Goal: Information Seeking & Learning: Check status

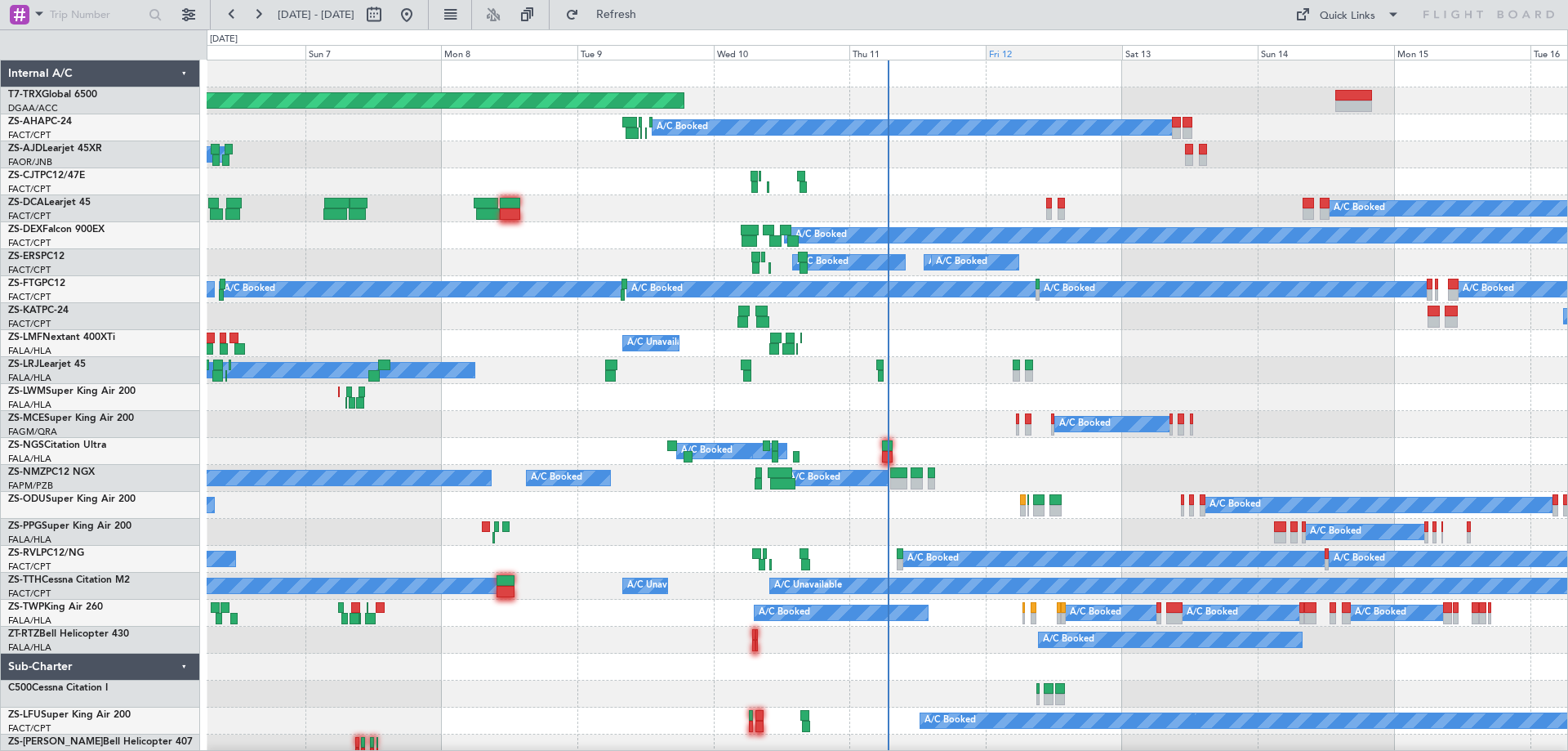
click at [1013, 55] on div "Fri 12" at bounding box center [1054, 53] width 136 height 15
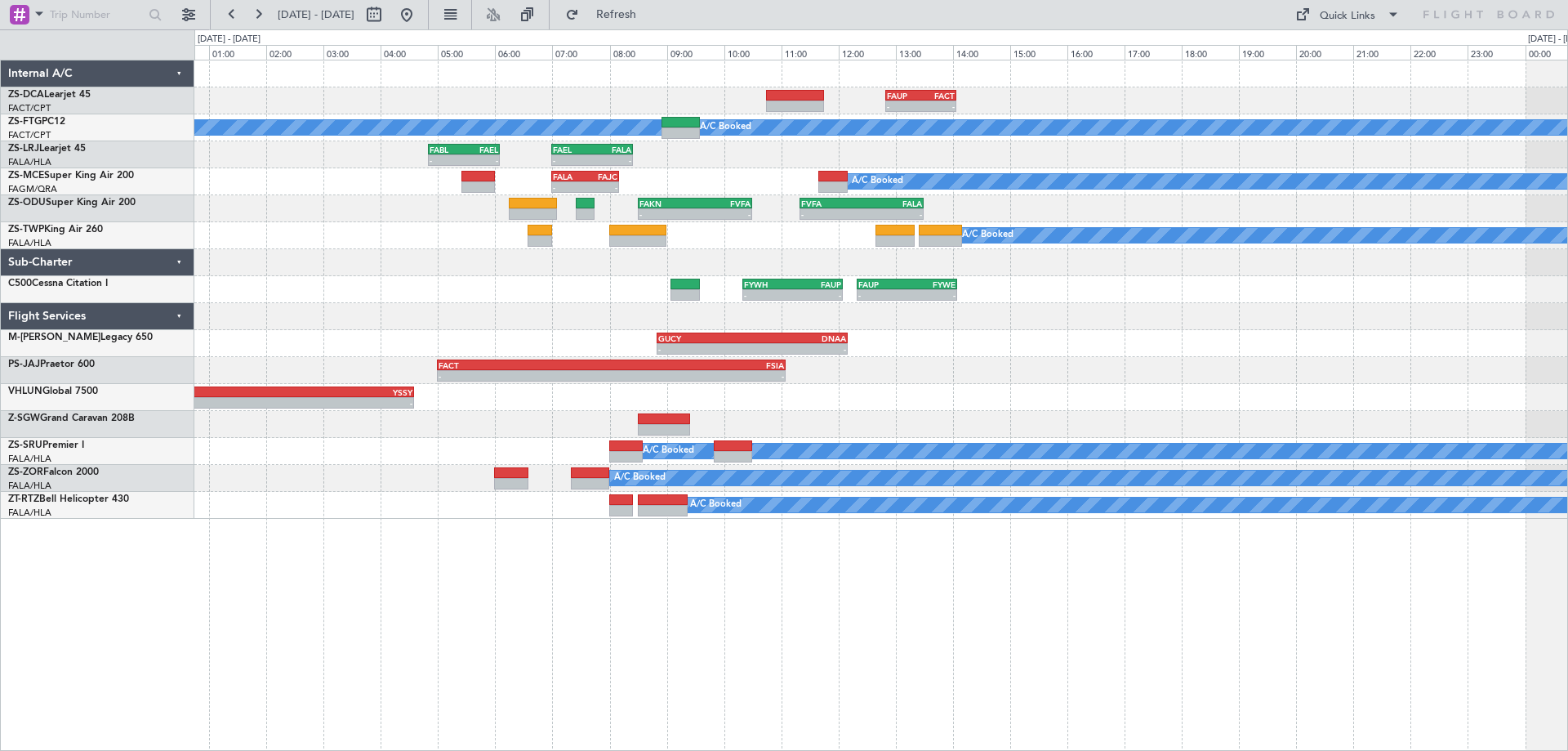
click at [1157, 362] on div "- - FAUP 12:50 Z FACT 14:04 Z A/C Booked A/C Booked - - FABL 04:50 Z FAEL 06:05…" at bounding box center [881, 290] width 1373 height 458
click at [420, 17] on button at bounding box center [407, 15] width 26 height 26
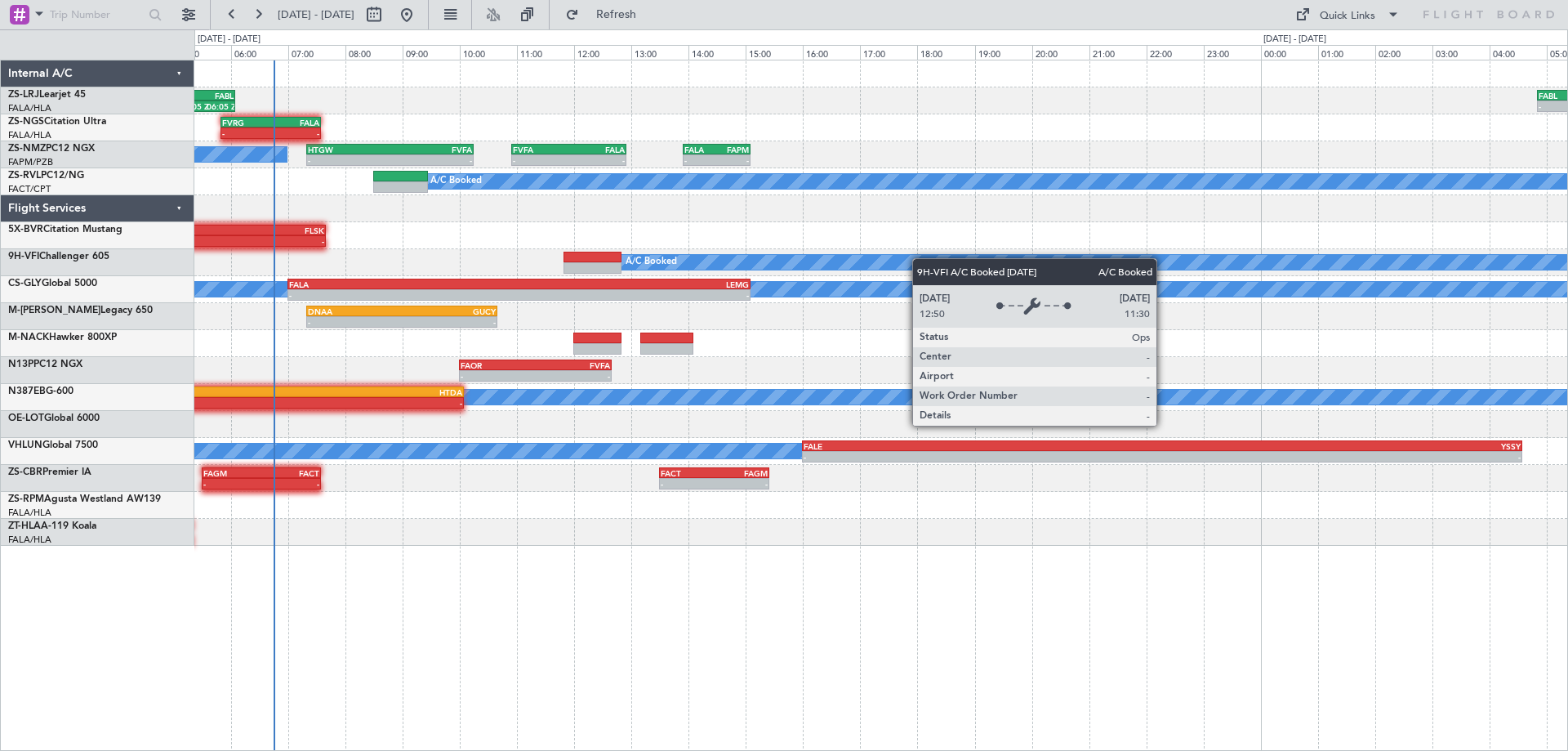
click at [697, 266] on div "05:05 Z 06:05 Z FBSK 04:50 Z FABL 06:05 Z FABL 04:50 Z FAEL 06:05 Z - - - - FAE…" at bounding box center [881, 303] width 1373 height 486
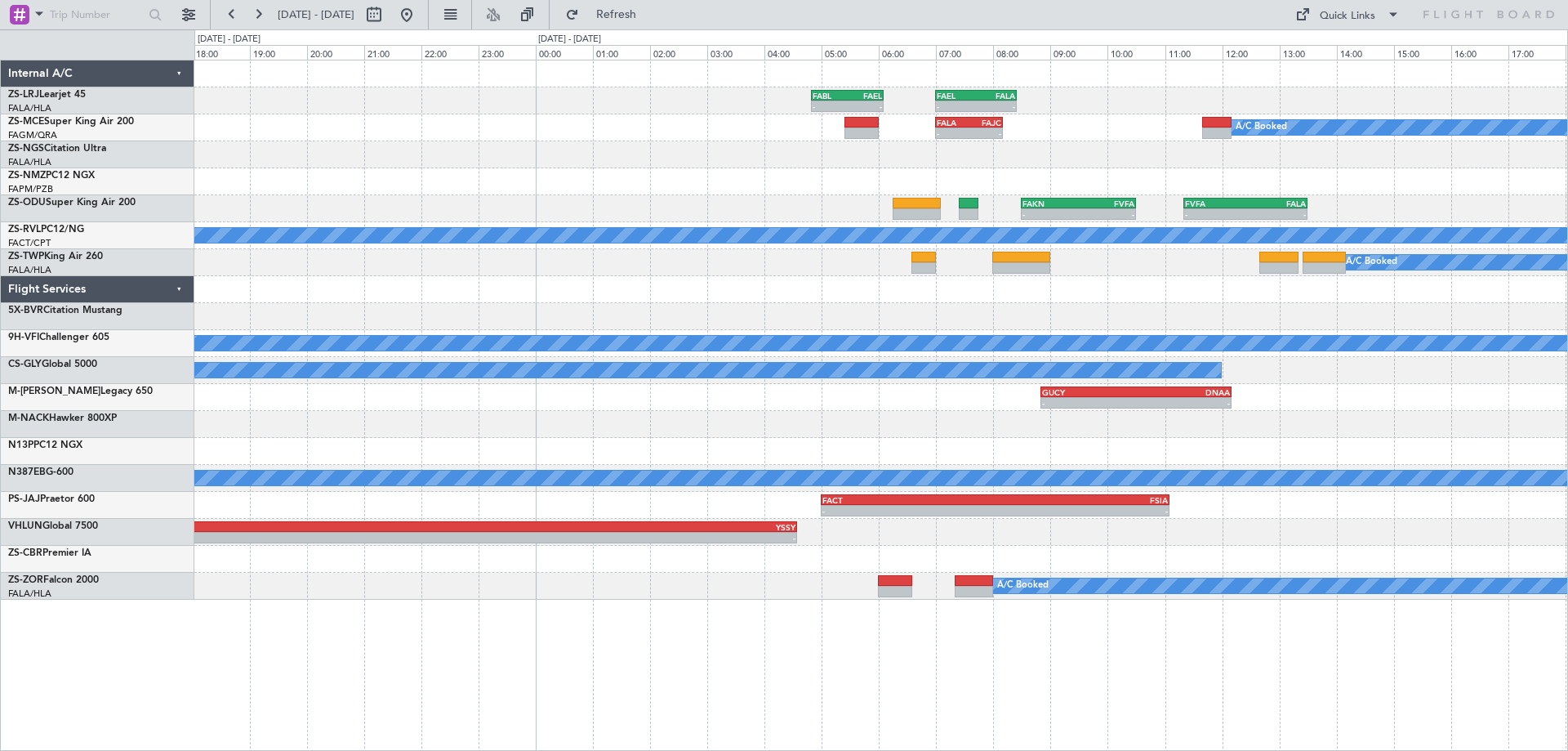
click at [635, 297] on div at bounding box center [881, 289] width 1373 height 27
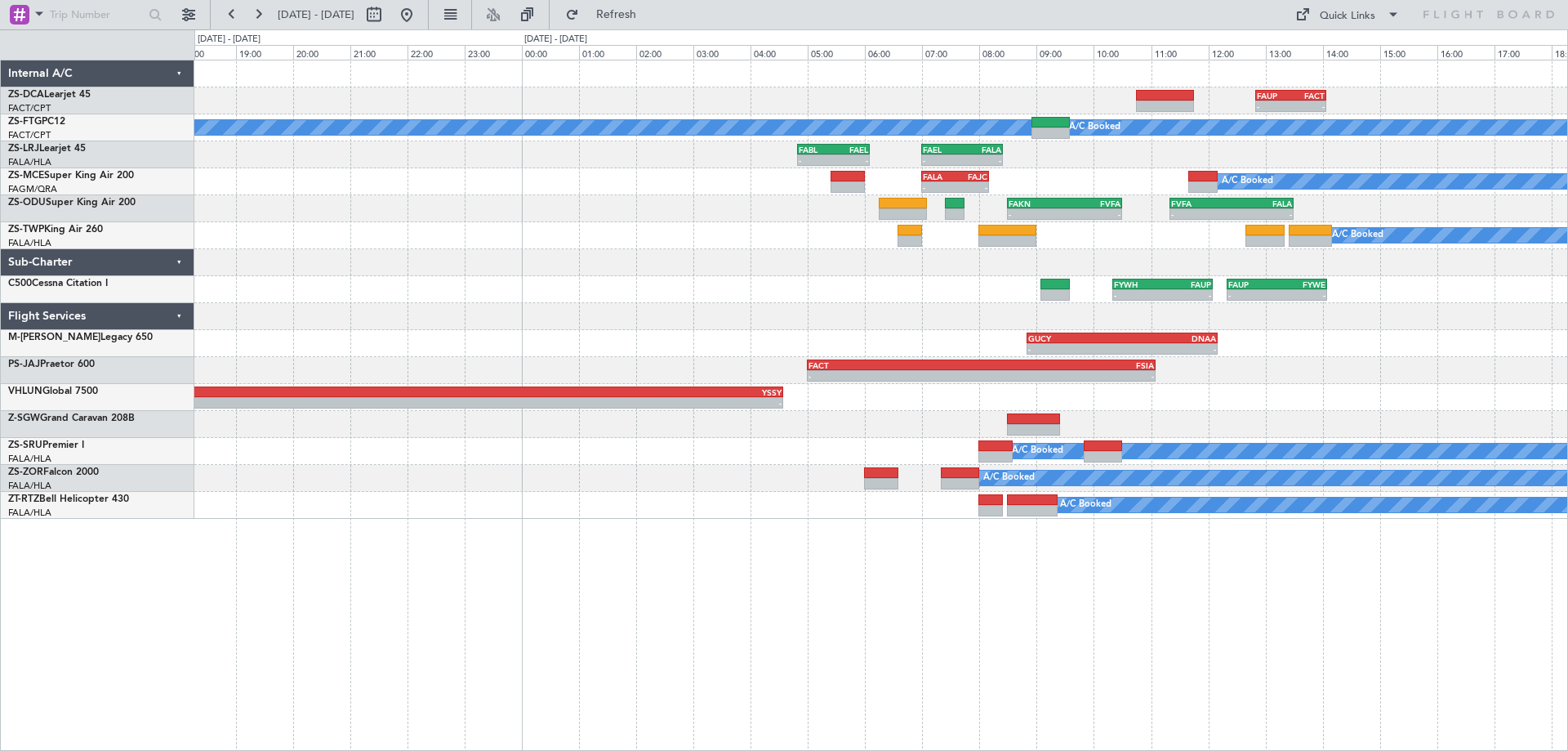
click at [681, 410] on div "- - FAUP 12:50 Z FACT 14:04 Z A/C Booked A/C Booked FABL 04:50 Z FAEL 06:05 Z -…" at bounding box center [881, 290] width 1373 height 458
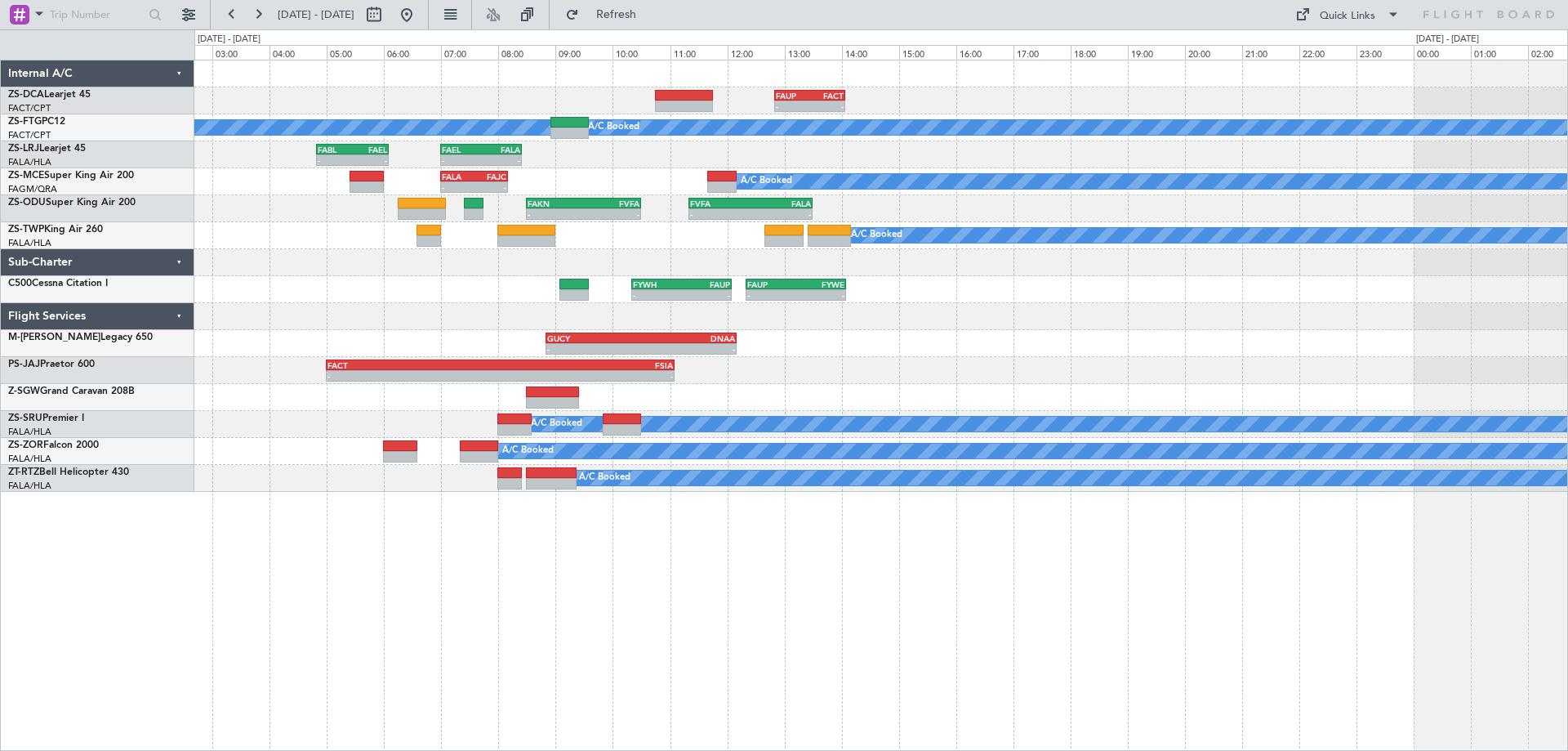
click at [1139, 311] on div at bounding box center [881, 316] width 1373 height 27
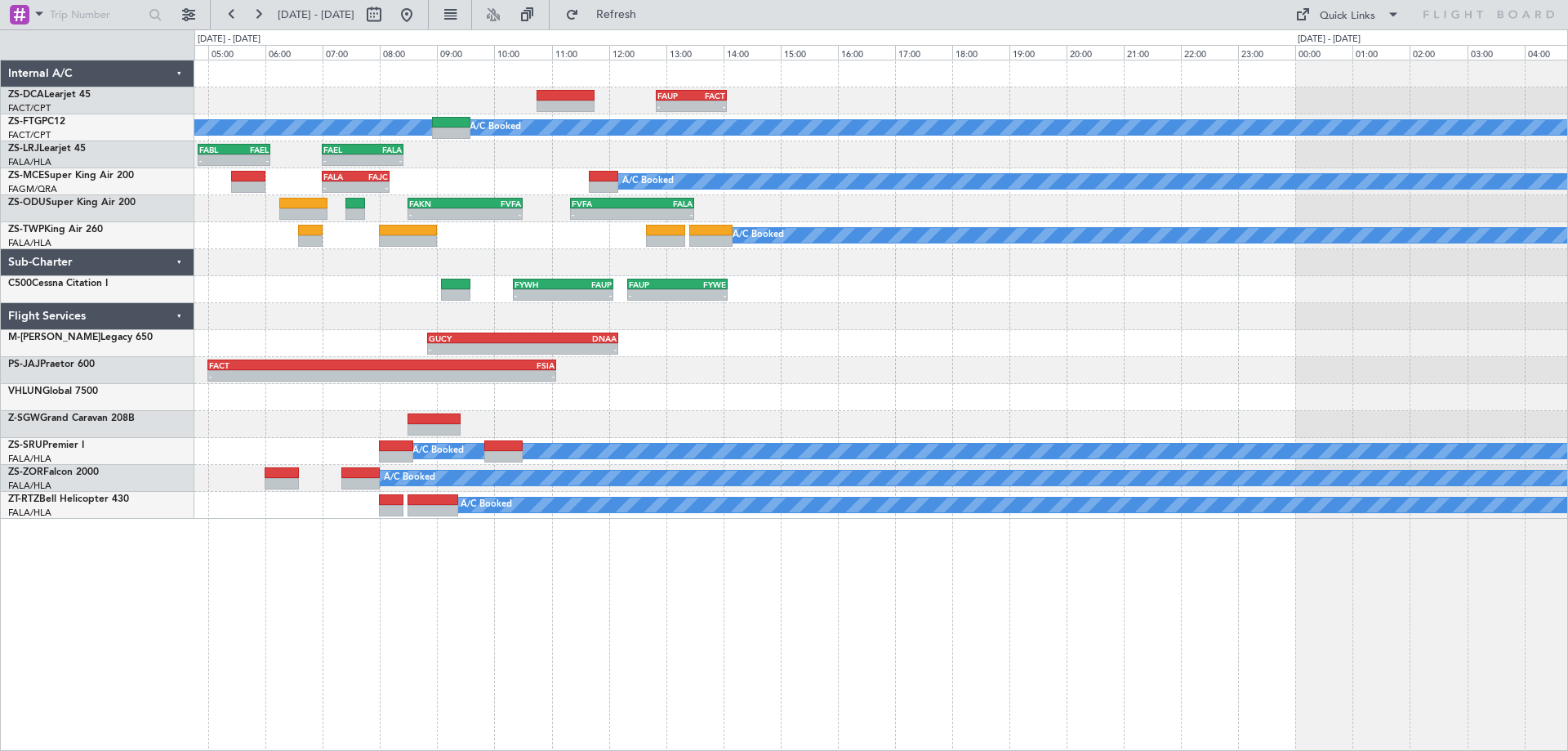
click at [928, 363] on div "- - FAUP 12:50 Z FACT 14:04 Z A/C Booked A/C Booked - - FAEL 07:00 Z FALA 08:25…" at bounding box center [881, 290] width 1373 height 458
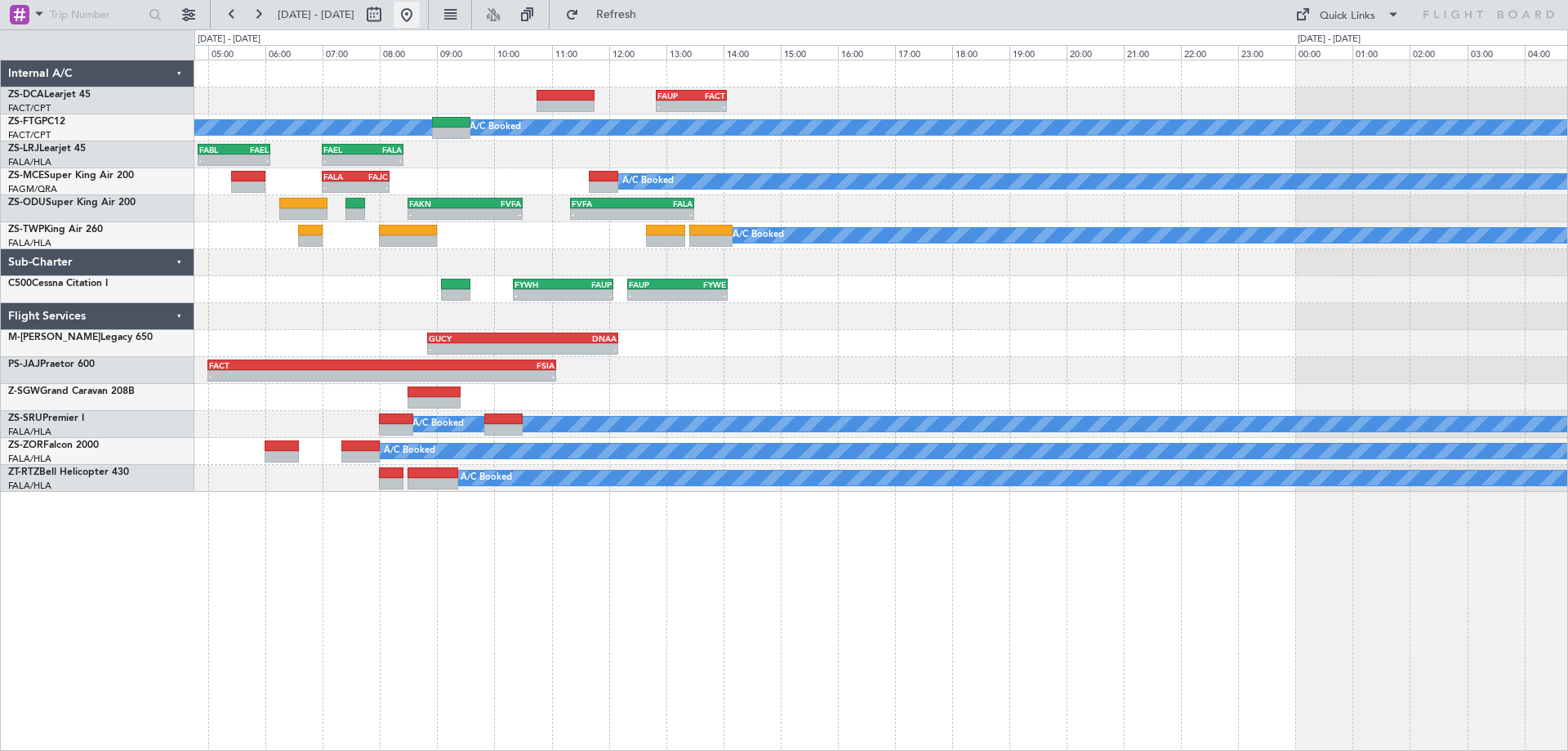
click at [420, 21] on button at bounding box center [407, 15] width 26 height 26
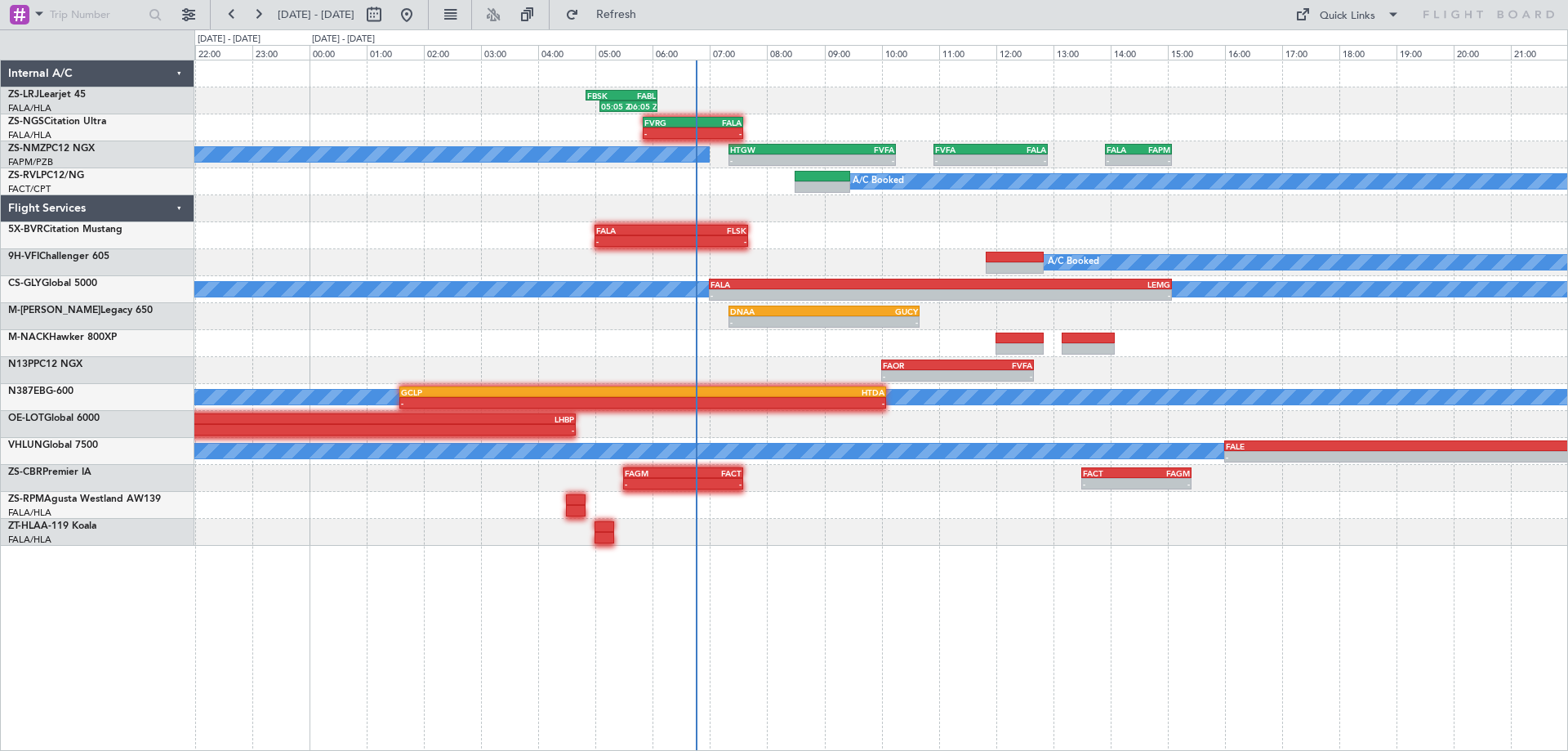
click at [456, 272] on div "05:05 Z 06:05 Z FBSK 04:50 Z FABL 06:05 Z - - FVRG 05:50 Z FALA 07:35 Z - - FAL…" at bounding box center [881, 303] width 1373 height 486
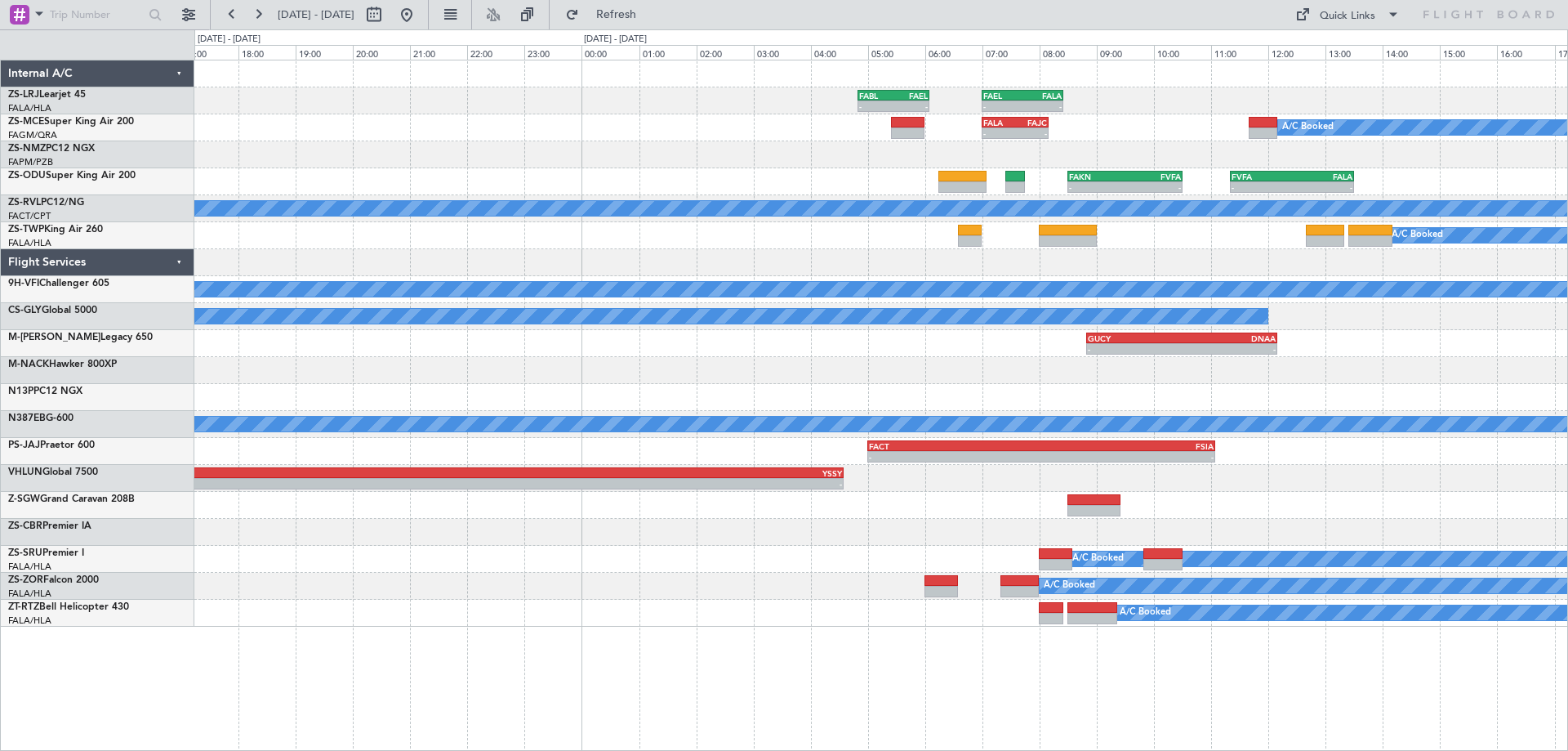
click at [819, 604] on div "FABL 04:50 Z FAEL 06:05 Z - - - - FAEL 07:00 Z FALA 08:25 Z - - FALA 07:00 Z FA…" at bounding box center [881, 343] width 1373 height 566
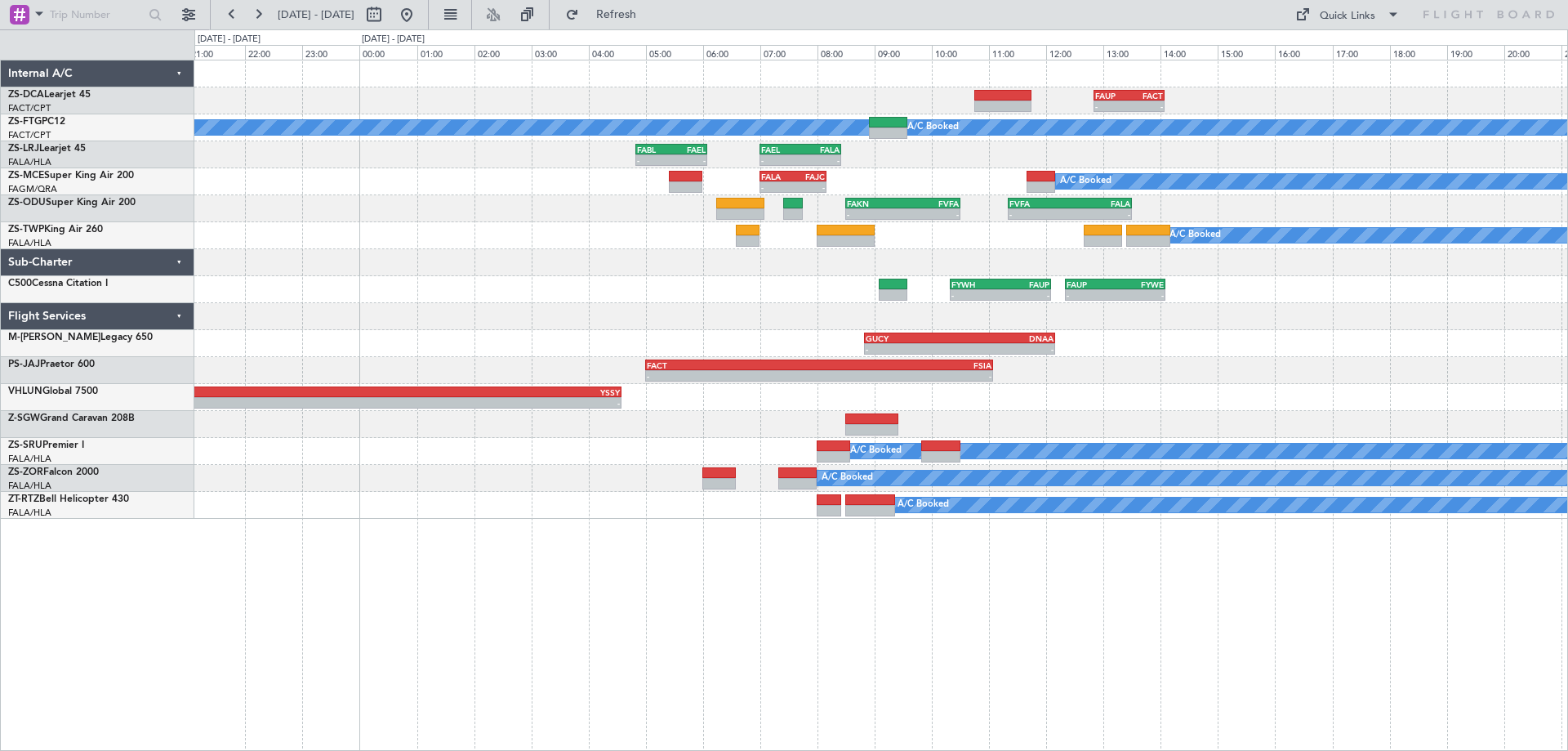
click at [1226, 380] on div "- - FAUP 12:50 Z FACT 14:04 Z A/C Booked A/C Booked FABL 04:50 Z FAEL 06:05 Z -…" at bounding box center [881, 290] width 1373 height 458
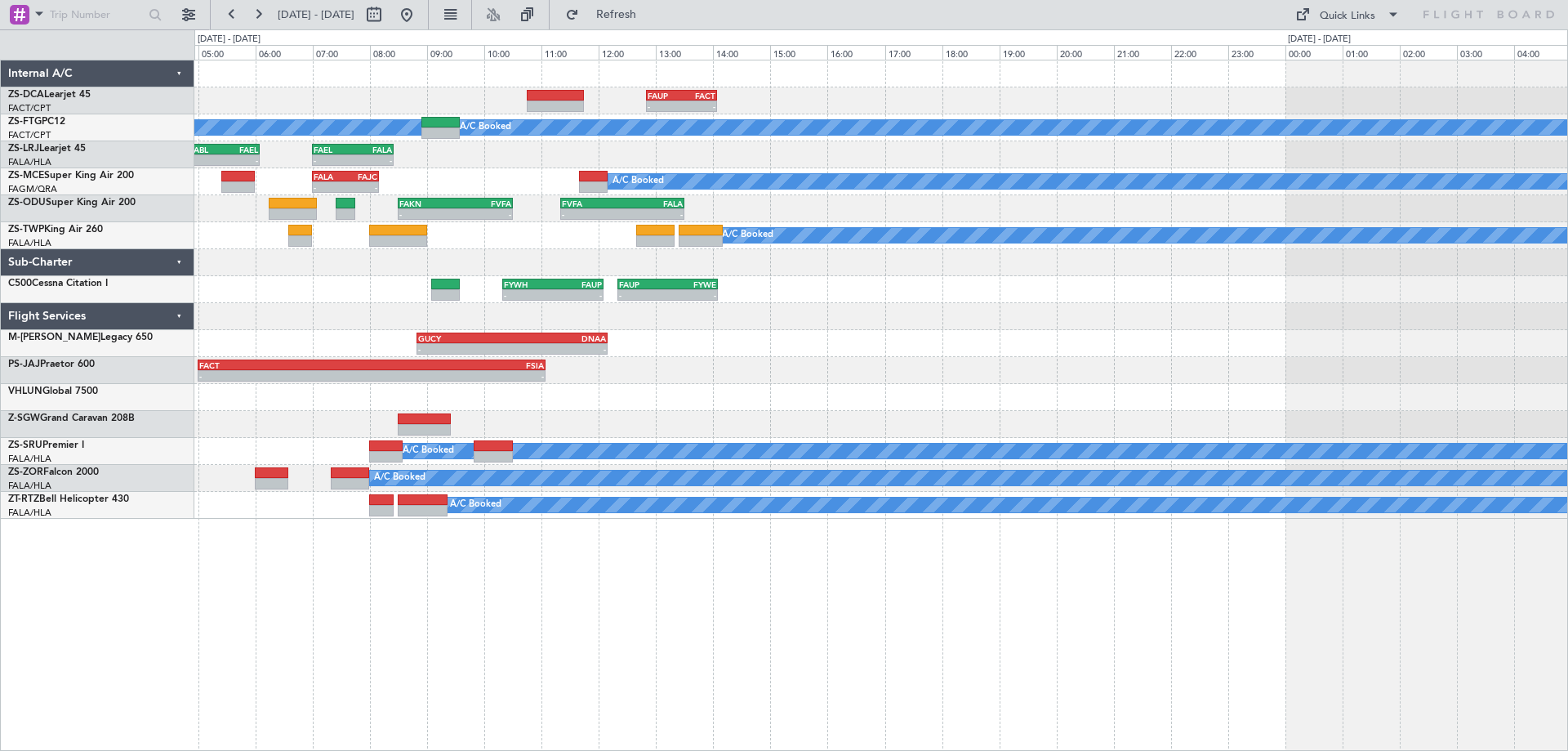
click at [687, 340] on div "- - FAUP 12:50 Z FACT 14:04 Z A/C Booked A/C Booked FABL 04:50 Z FAEL 06:05 Z -…" at bounding box center [881, 290] width 1373 height 458
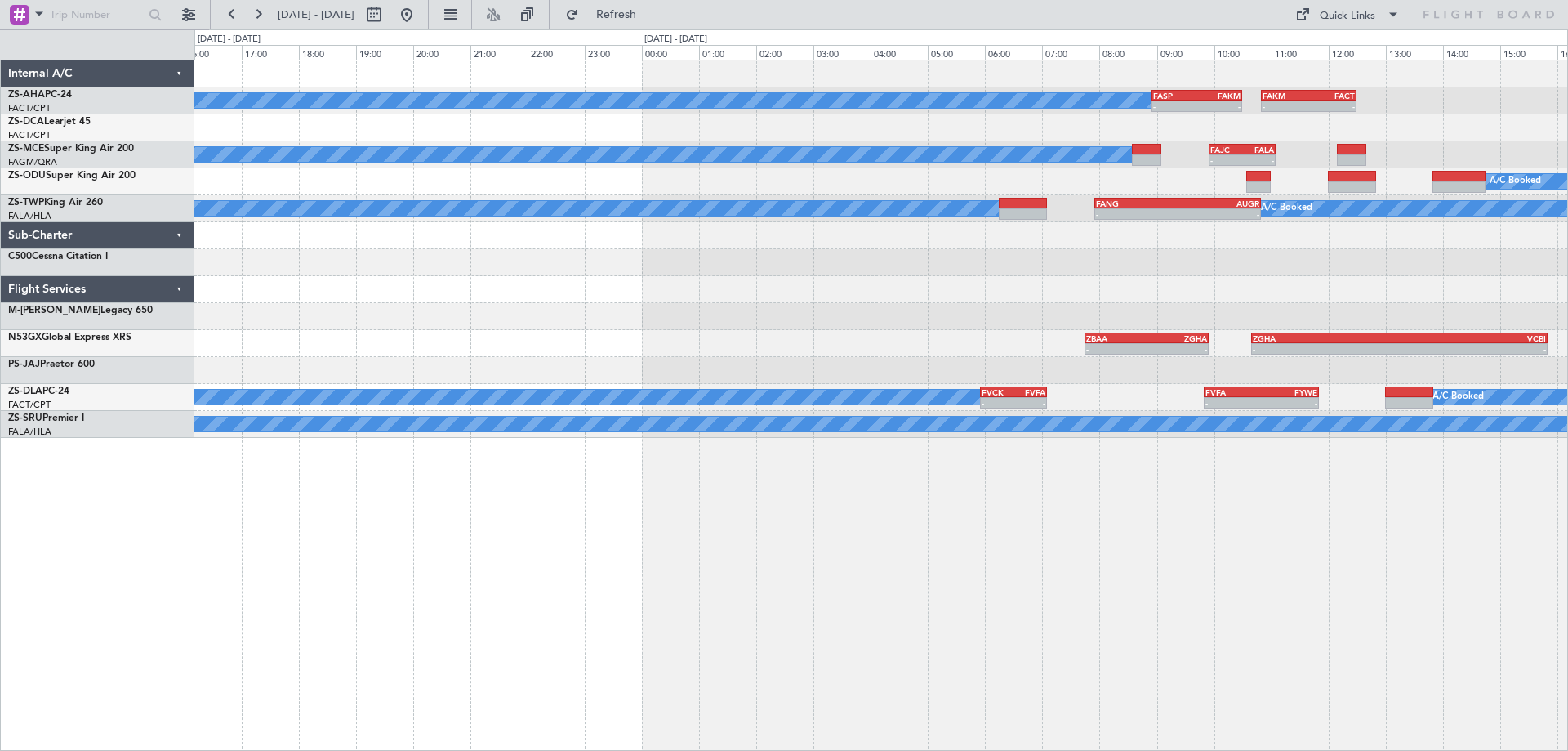
click at [936, 328] on div "A/C Booked - - FASP 08:55 Z FAKM 10:30 Z - - FAKM 10:50 Z FACT 12:30 Z - - FAUP…" at bounding box center [881, 249] width 1373 height 377
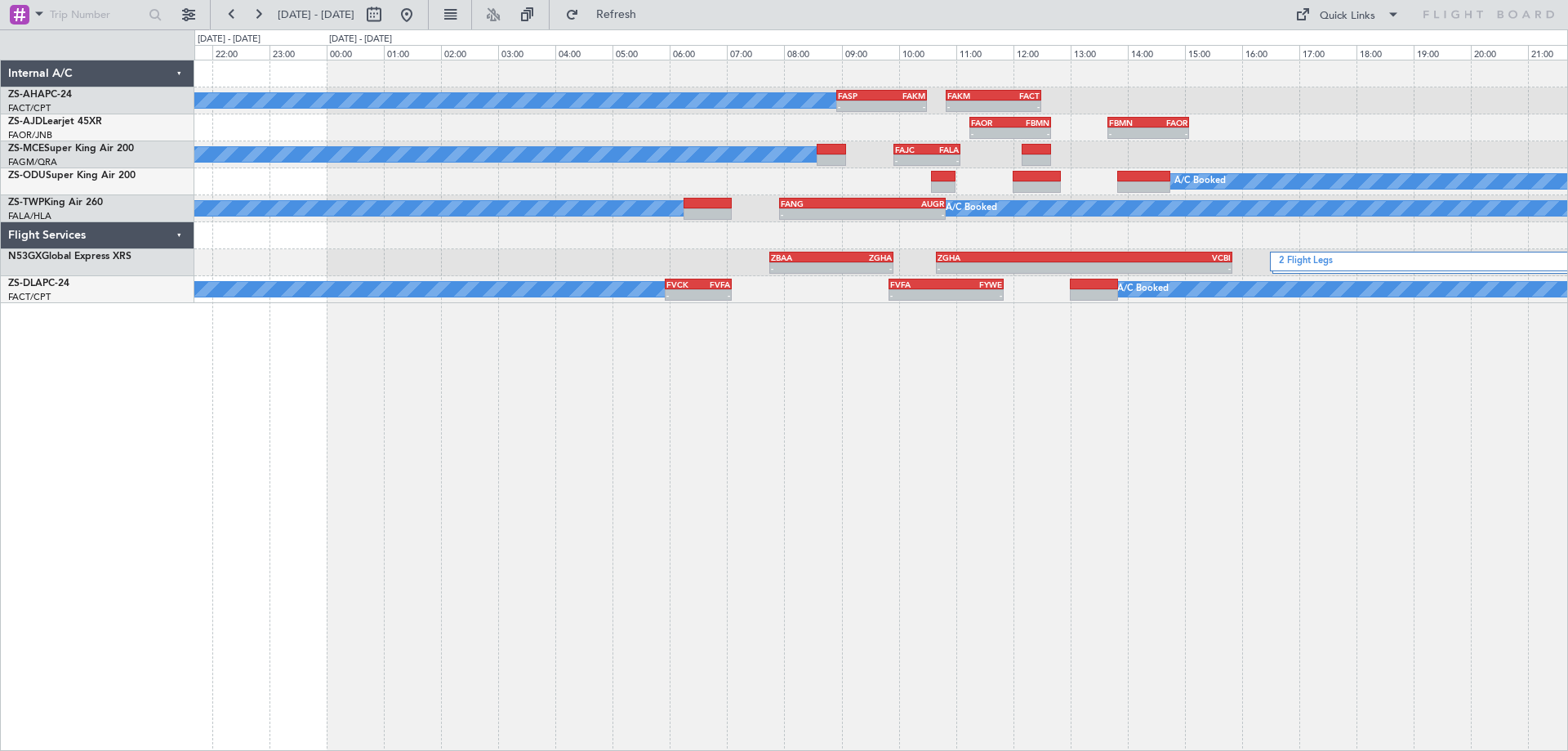
click at [1037, 654] on div "A/C Booked - - FASP 08:55 Z FAKM 10:30 Z - - FAKM 10:50 Z FACT 12:30 Z - - FAOR…" at bounding box center [881, 405] width 1373 height 691
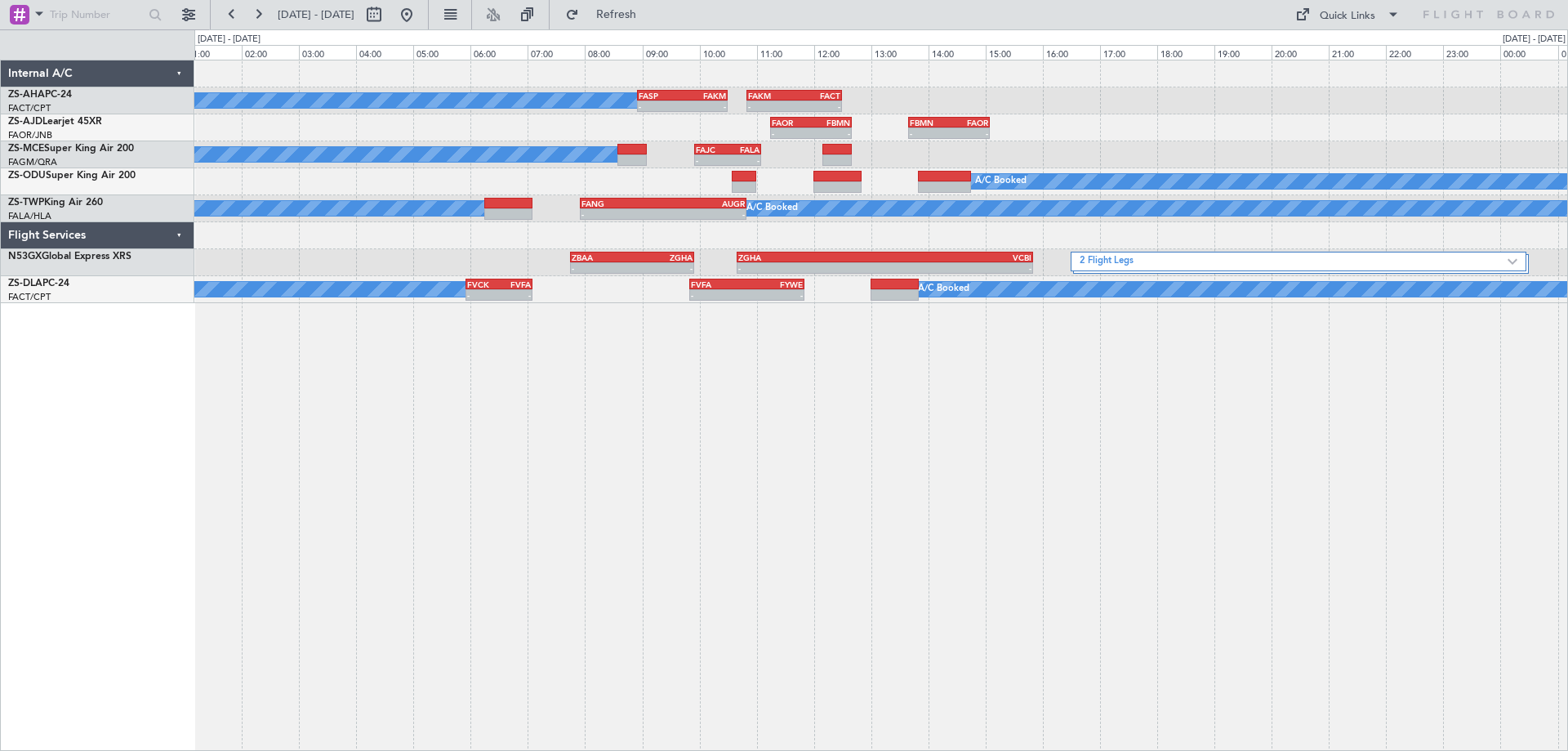
click at [715, 555] on div "A/C Booked - - FASP 08:55 Z FAKM 10:30 Z - - FAKM 10:50 Z FACT 12:30 Z - - FAOR…" at bounding box center [881, 405] width 1373 height 691
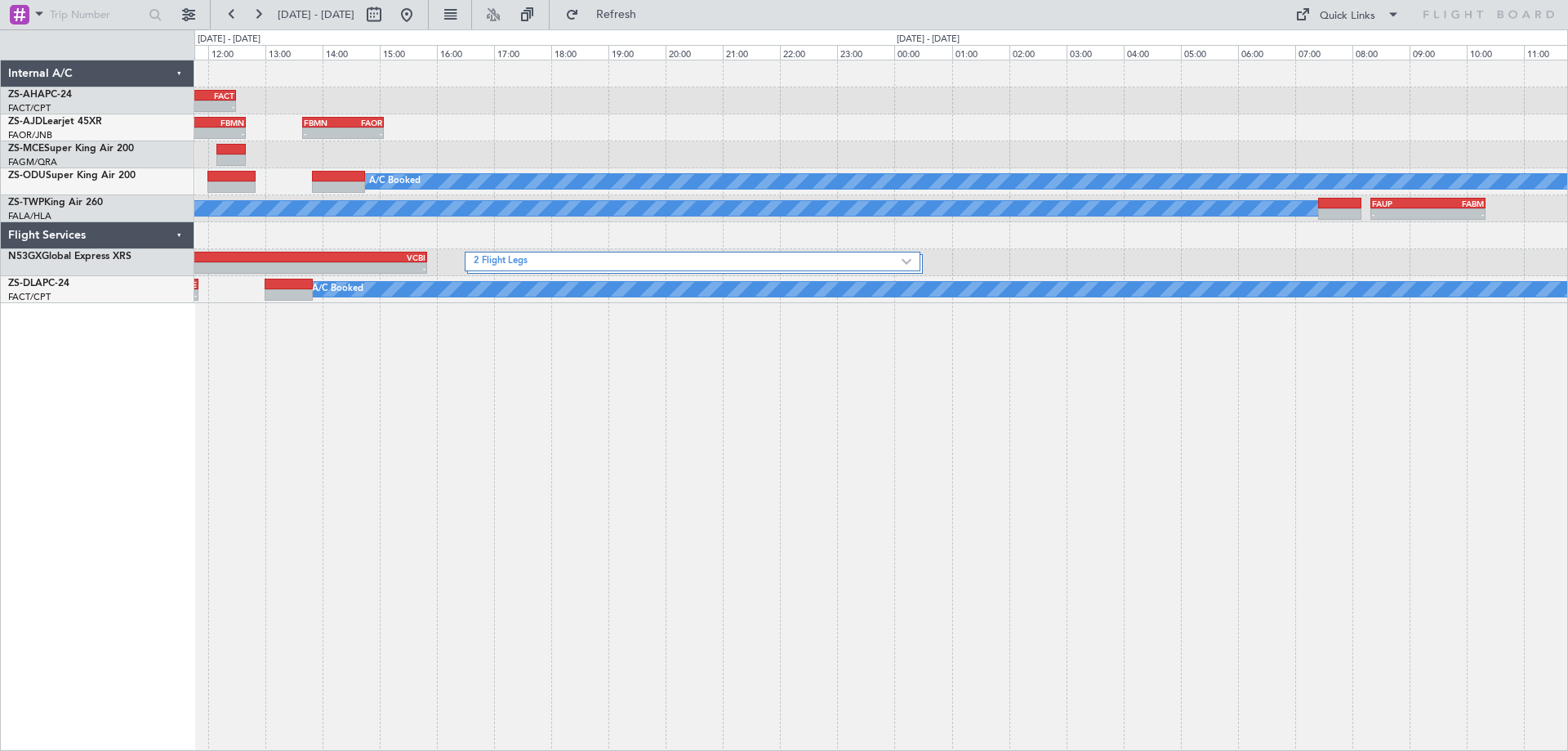
click at [557, 601] on div "- - FAKM 10:50 Z FACT 12:30 Z - - FASP 08:55 Z FAKM 10:30 Z A/C Booked - - FAOR…" at bounding box center [881, 405] width 1373 height 691
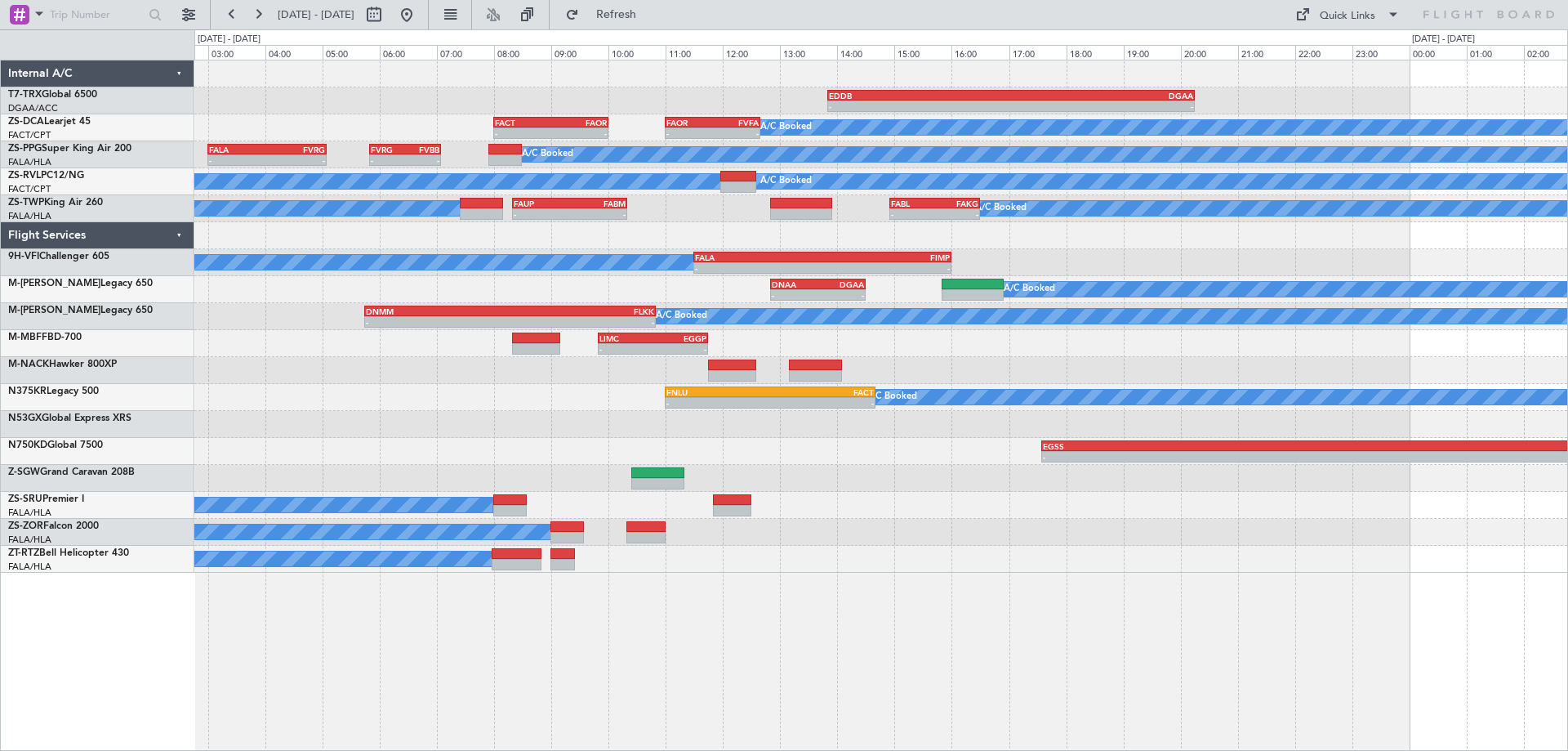
click at [986, 572] on div "- - EDDB 13:50 Z DGAA 20:15 Z A/C Booked - - FACT 08:00 Z FAOR 10:00 Z - - FAOR…" at bounding box center [881, 405] width 1373 height 691
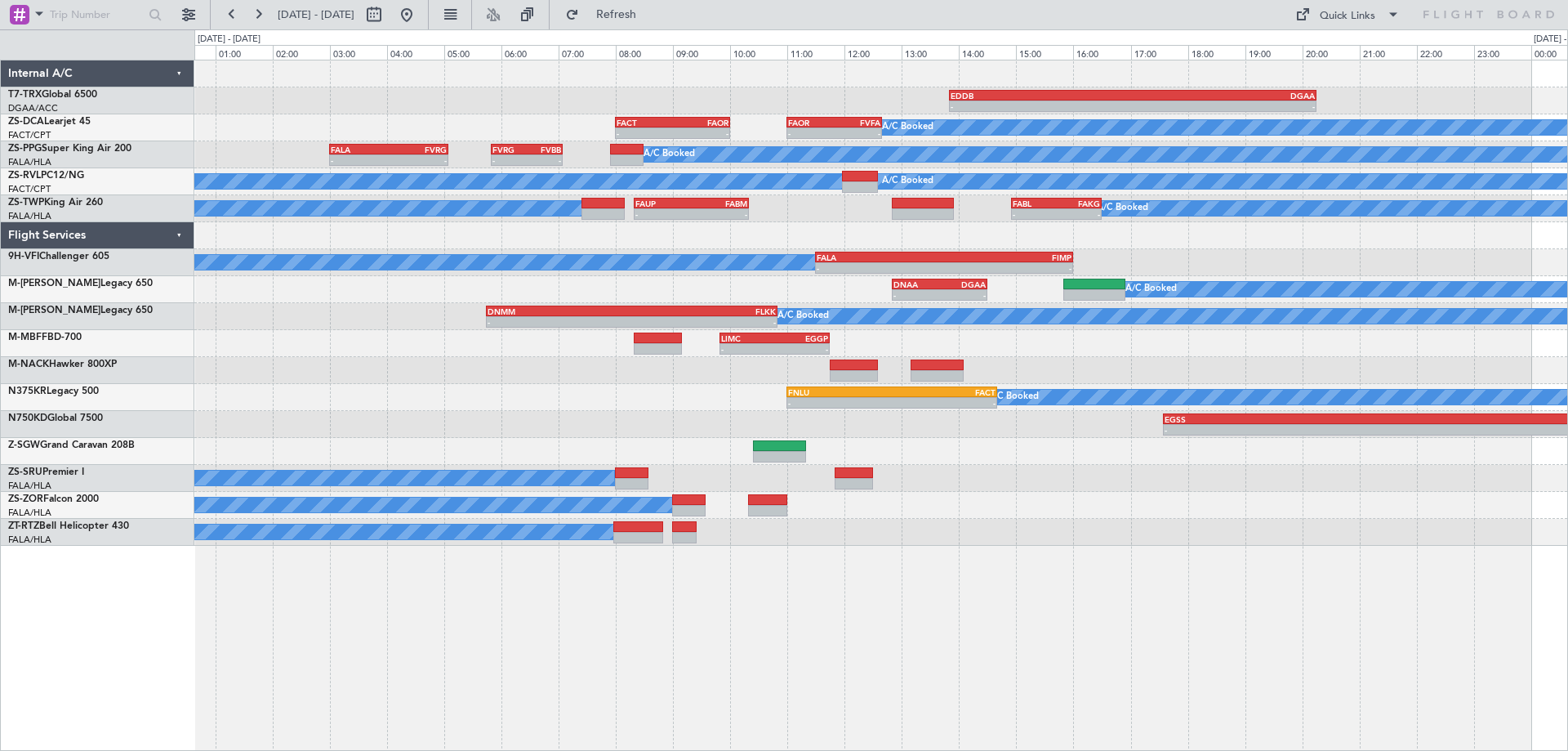
click at [1067, 578] on div "- - EDDB 13:50 Z DGAA 20:15 Z A/C Booked - - FACT 08:00 Z FAOR 10:00 Z - - FAOR…" at bounding box center [881, 405] width 1373 height 691
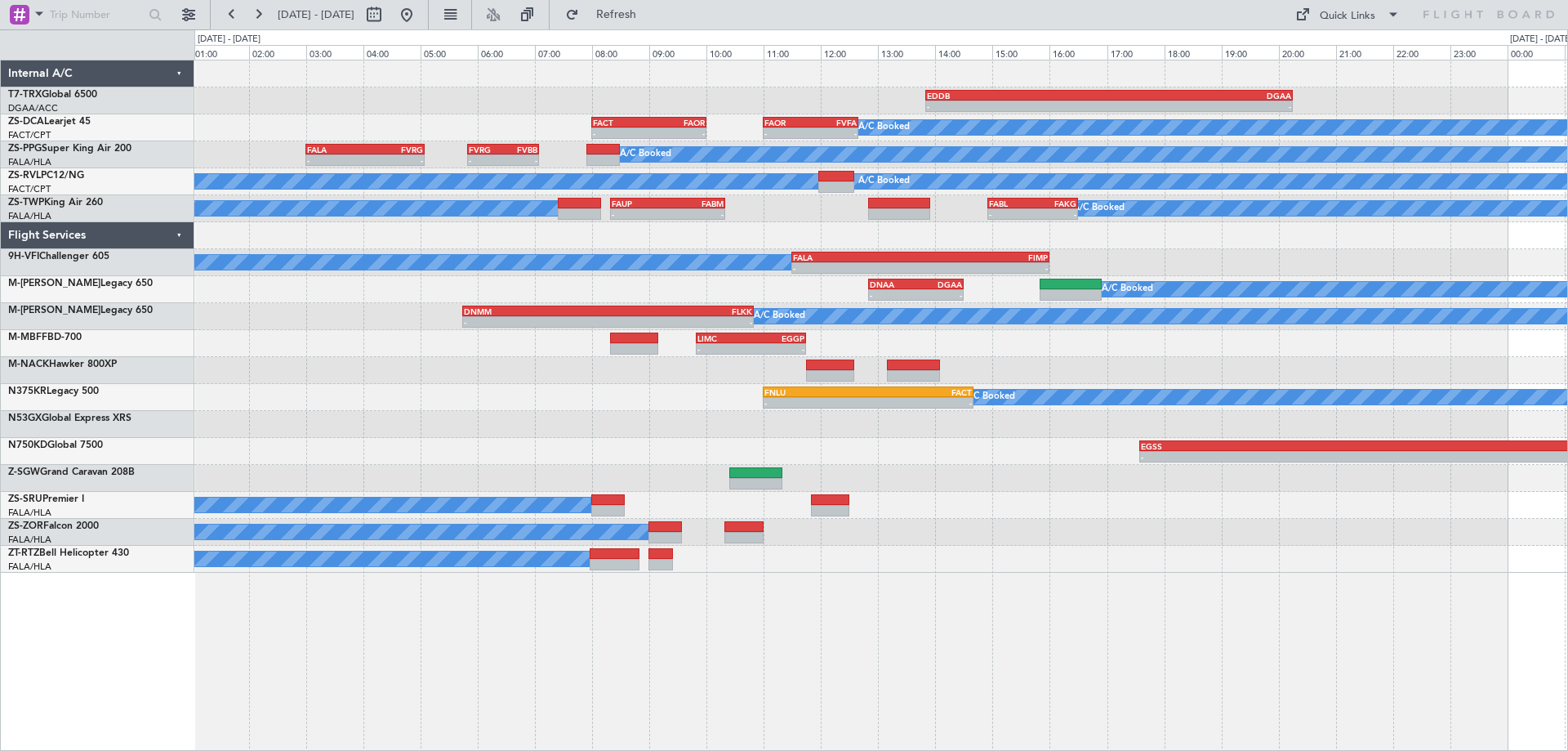
click at [1261, 535] on div "A/C Booked" at bounding box center [881, 532] width 1373 height 27
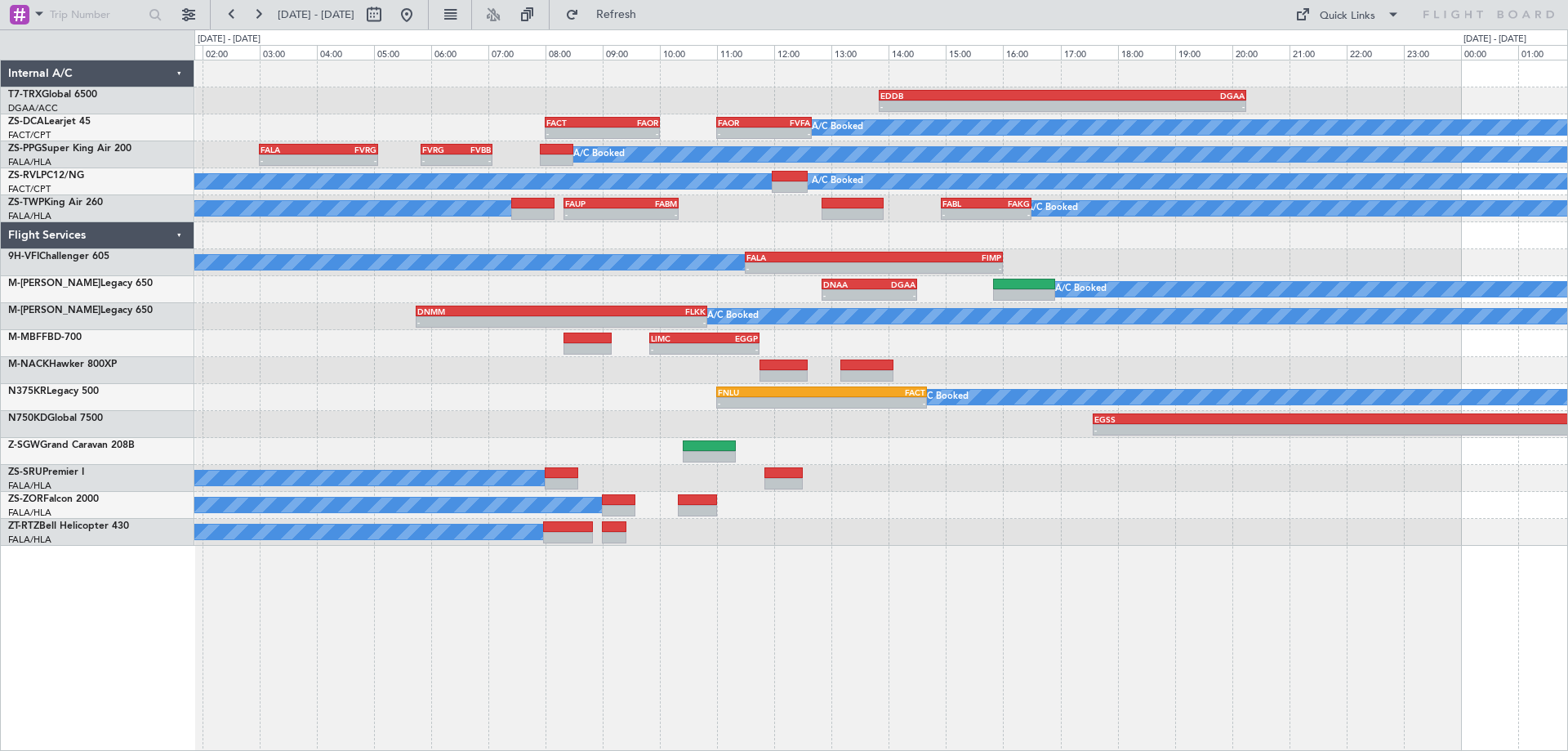
click at [1239, 551] on div "- - EDDB 13:50 Z DGAA 20:15 Z A/C Booked - - FACT 08:00 Z FAOR 10:00 Z - - FAOR…" at bounding box center [881, 405] width 1373 height 691
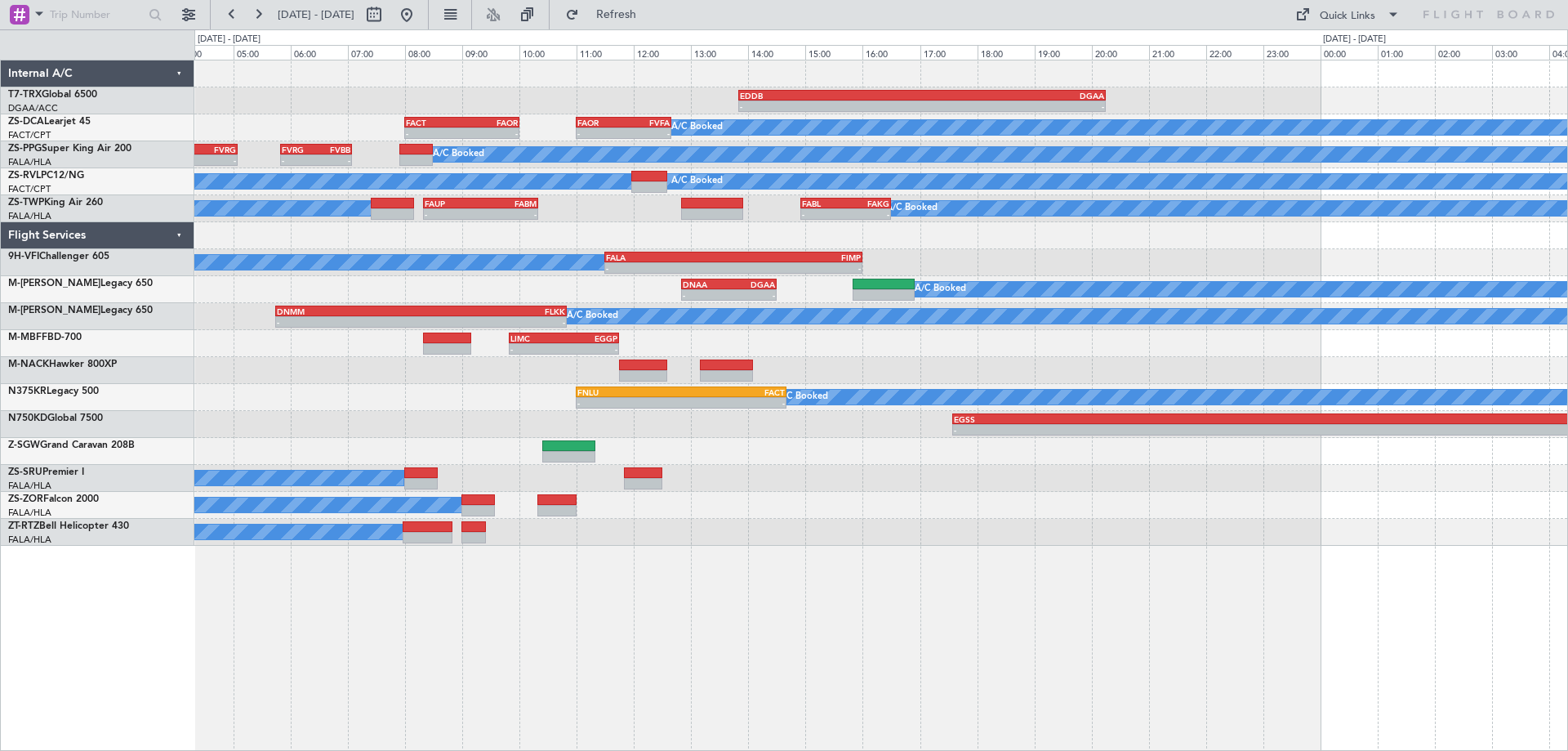
click at [710, 594] on div "- - EDDB 13:50 Z DGAA 20:15 Z A/C Booked - - FACT 08:00 Z FAOR 10:00 Z - - FAOR…" at bounding box center [881, 405] width 1373 height 691
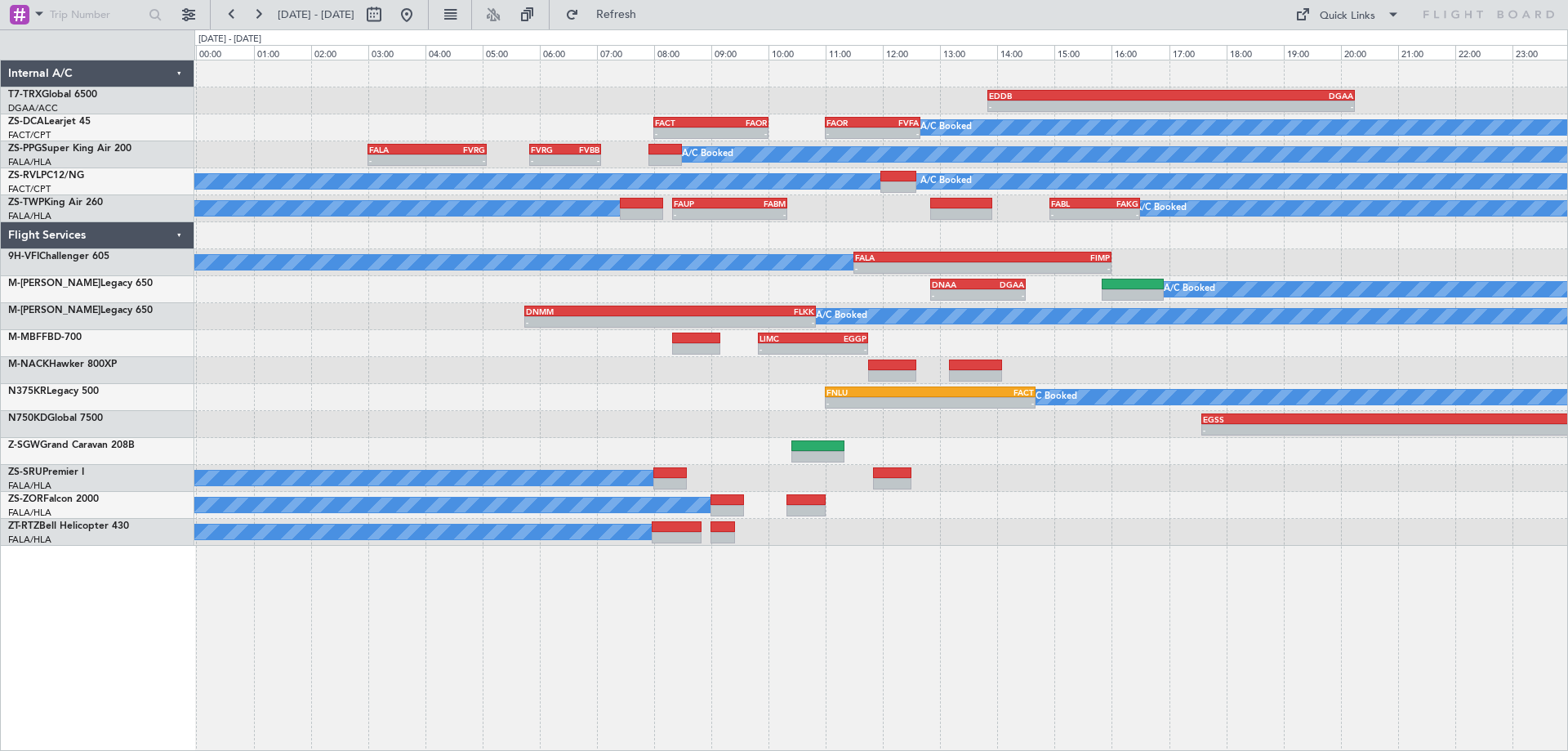
click at [959, 532] on div "- - EDDB 13:50 Z DGAA 20:15 Z A/C Booked - - FACT 08:00 Z FAOR 10:00 Z - - FAOR…" at bounding box center [881, 405] width 1373 height 691
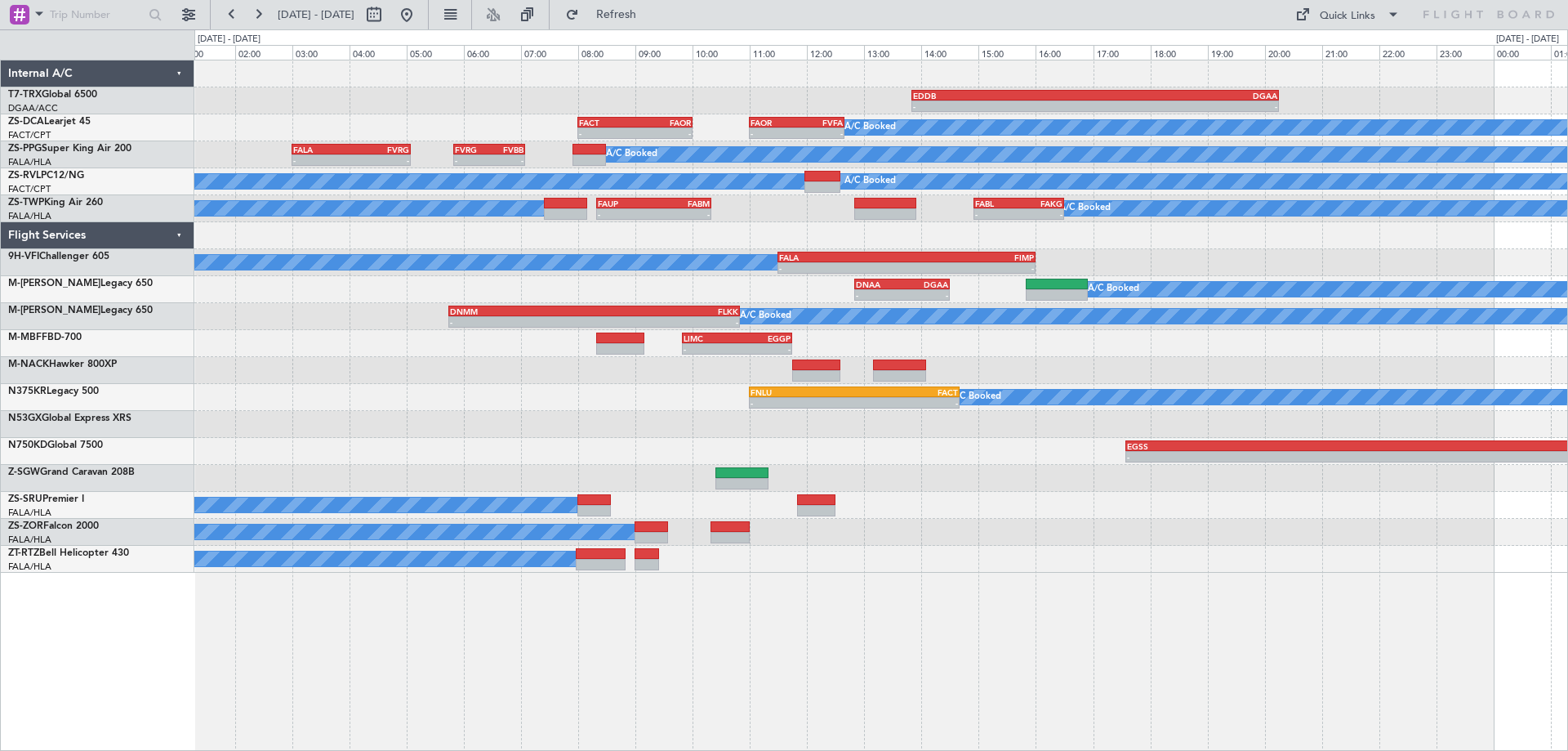
click at [1161, 269] on div "- - EDDB 13:50 Z DGAA 20:15 Z A/C Booked - - FACT 08:00 Z FAOR 10:00 Z - - FAOR…" at bounding box center [881, 316] width 1373 height 512
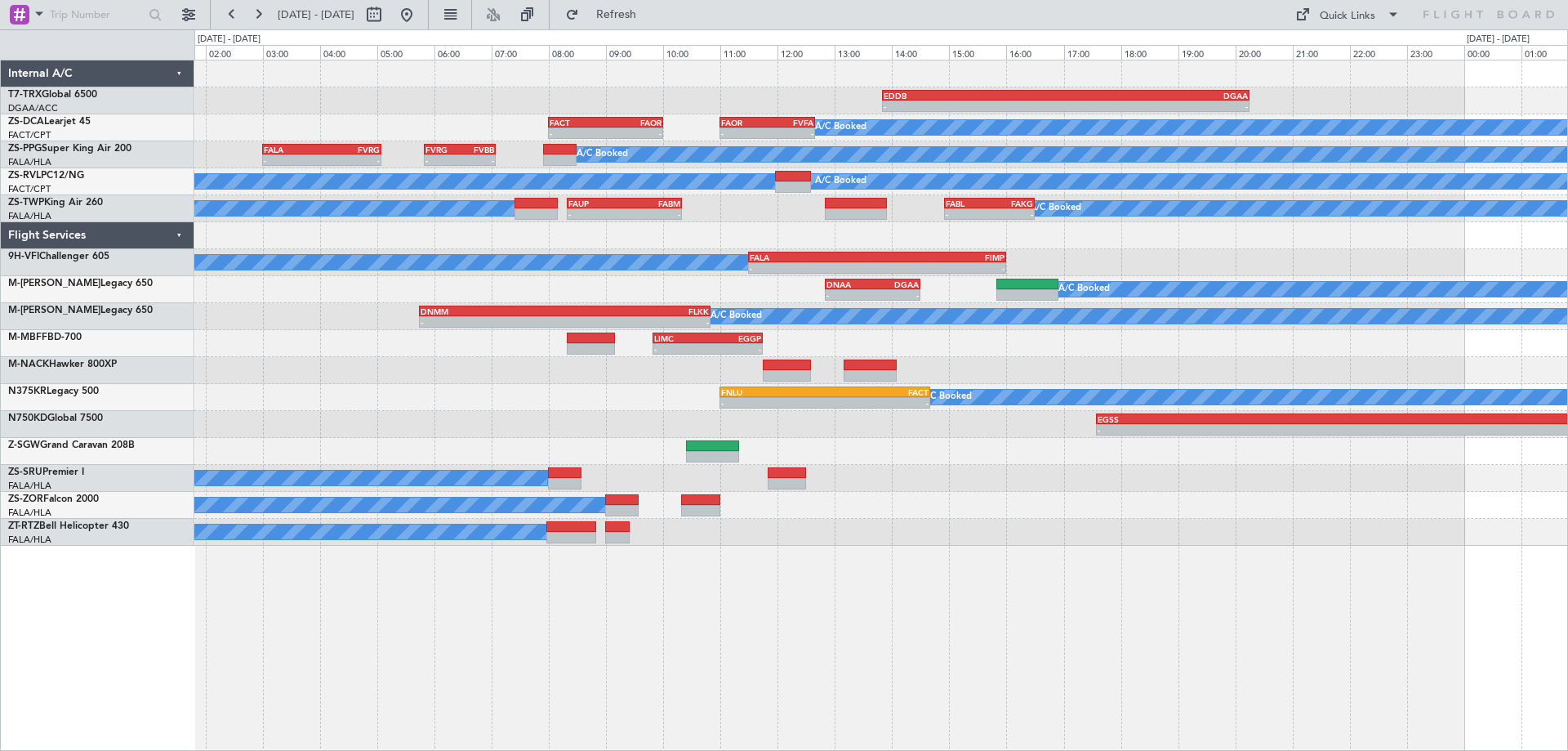
click at [1151, 274] on div "A/C Booked - - FALA 11:30 Z FIMP 16:00 Z" at bounding box center [881, 262] width 1373 height 27
click at [420, 15] on button at bounding box center [407, 15] width 26 height 26
